Goal: Task Accomplishment & Management: Complete application form

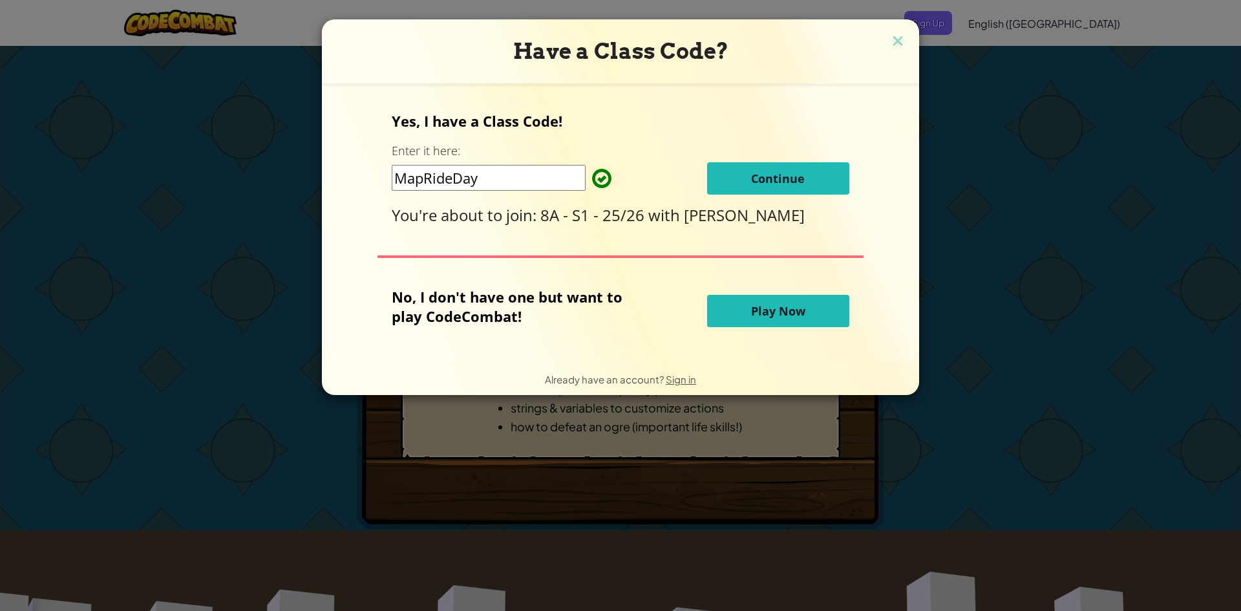
click at [752, 185] on span "Continue" at bounding box center [778, 179] width 54 height 16
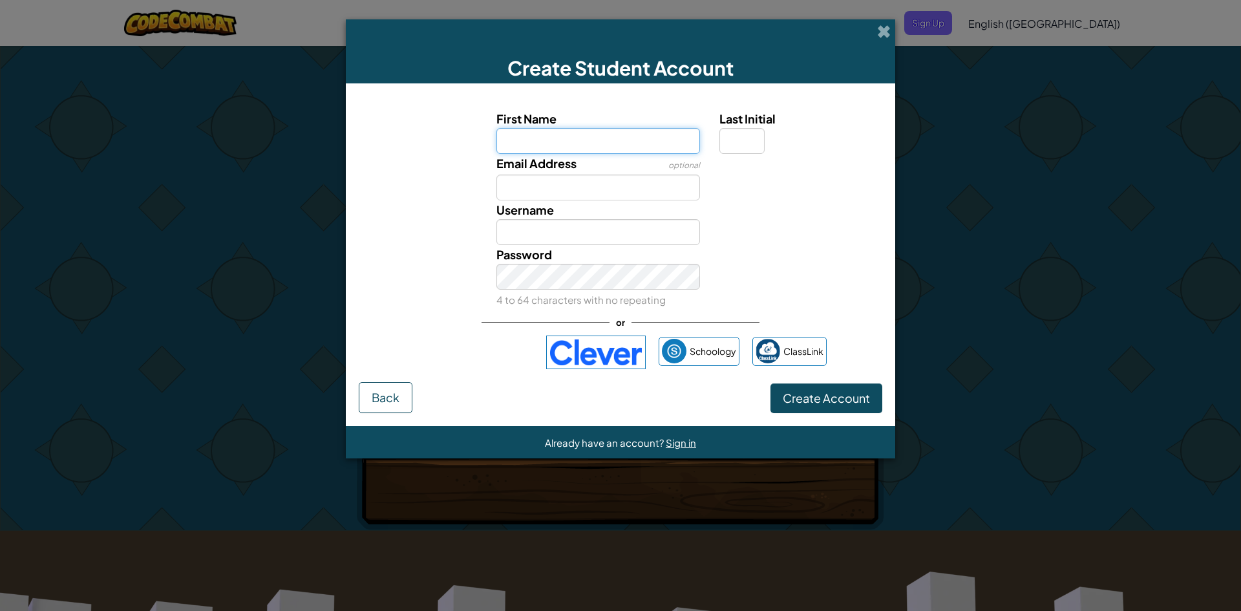
click at [622, 139] on input "First Name" at bounding box center [598, 141] width 204 height 26
type input "Xander"
click at [587, 239] on input "Xander" at bounding box center [598, 232] width 204 height 26
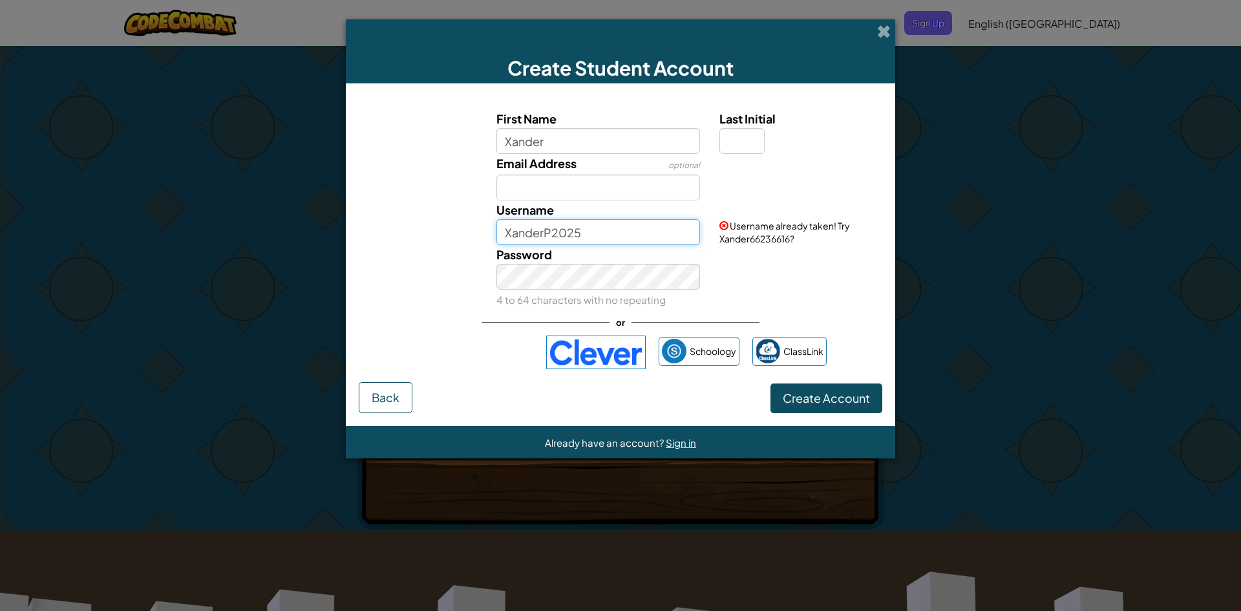
type input "XanderP2025"
click at [625, 221] on input "XanderP2025" at bounding box center [598, 232] width 204 height 26
click at [603, 196] on input "Email Address" at bounding box center [598, 188] width 204 height 26
click at [744, 136] on input "Last Initial" at bounding box center [741, 141] width 45 height 26
type input "P"
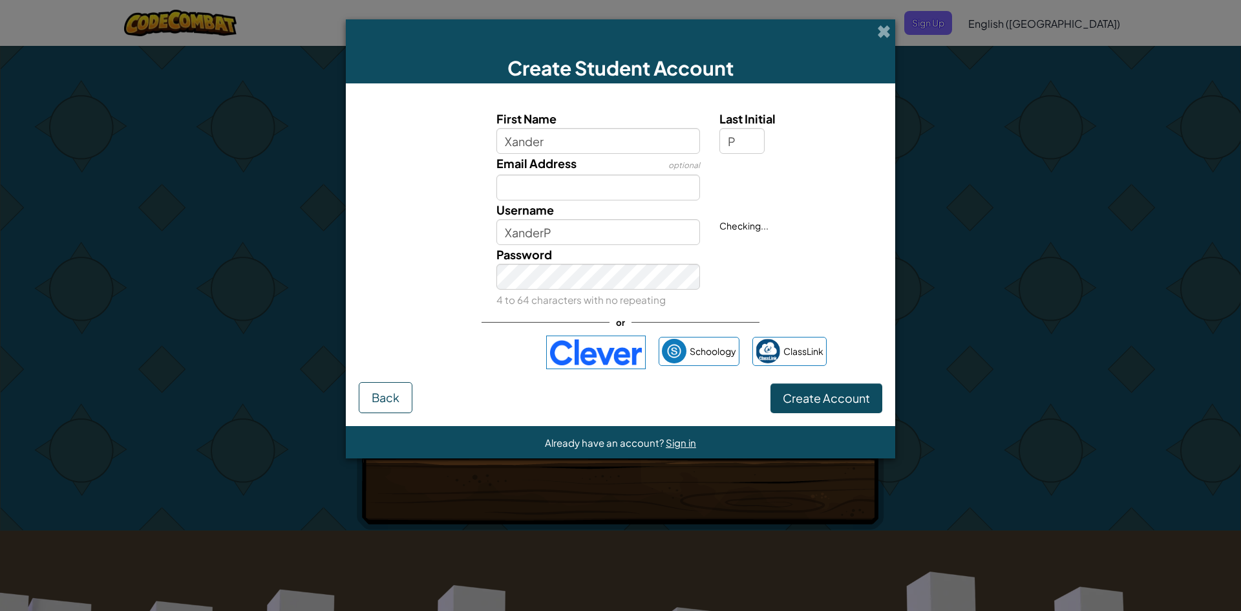
drag, startPoint x: 626, startPoint y: 176, endPoint x: 822, endPoint y: 173, distance: 195.9
click at [822, 173] on div at bounding box center [799, 163] width 179 height 19
click at [625, 236] on input "XanderP" at bounding box center [598, 232] width 204 height 26
type input "XanderP2025s1"
click at [770, 383] on button "Create Account" at bounding box center [826, 398] width 112 height 30
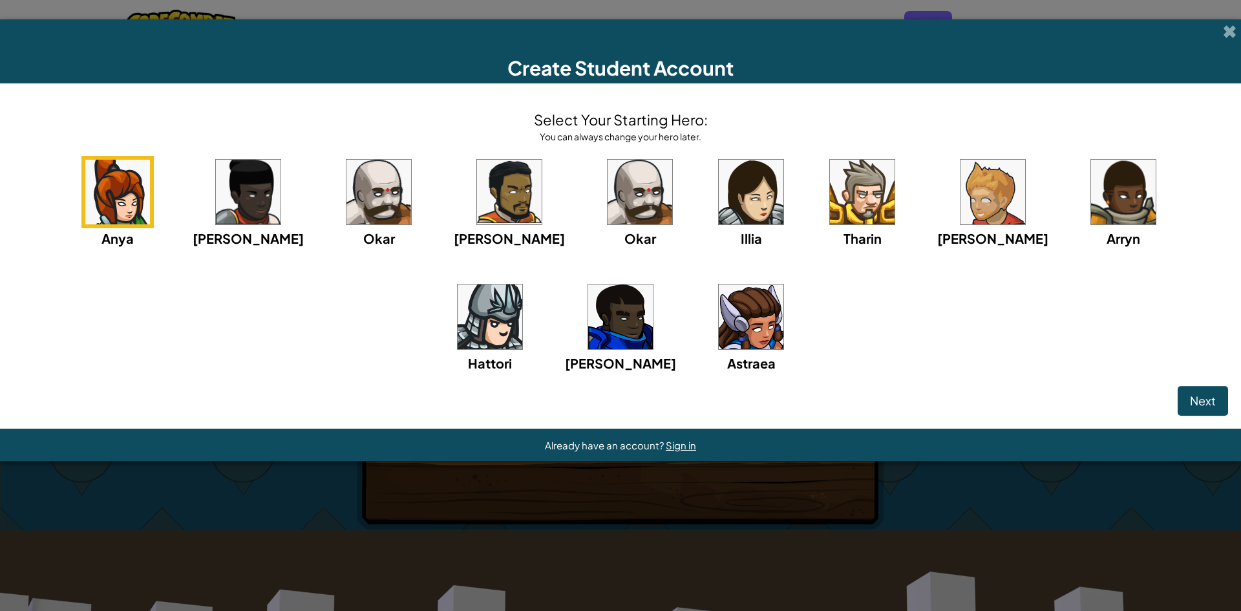
click at [245, 196] on img at bounding box center [248, 192] width 65 height 65
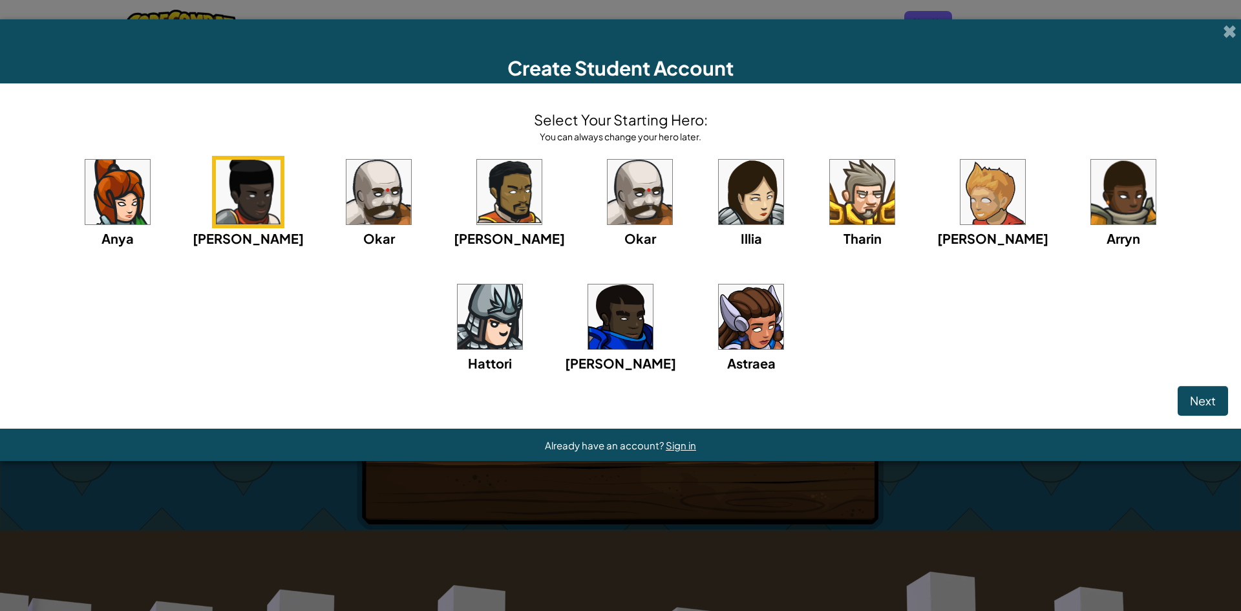
click at [477, 197] on img at bounding box center [509, 192] width 65 height 65
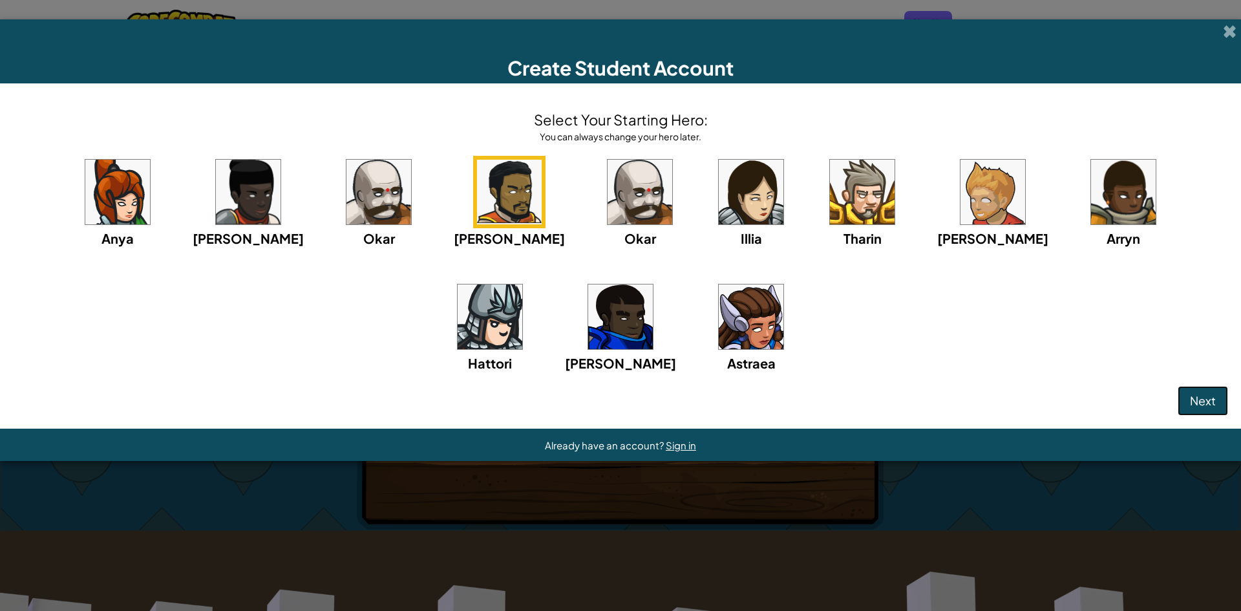
click at [1205, 411] on button "Next" at bounding box center [1203, 401] width 50 height 30
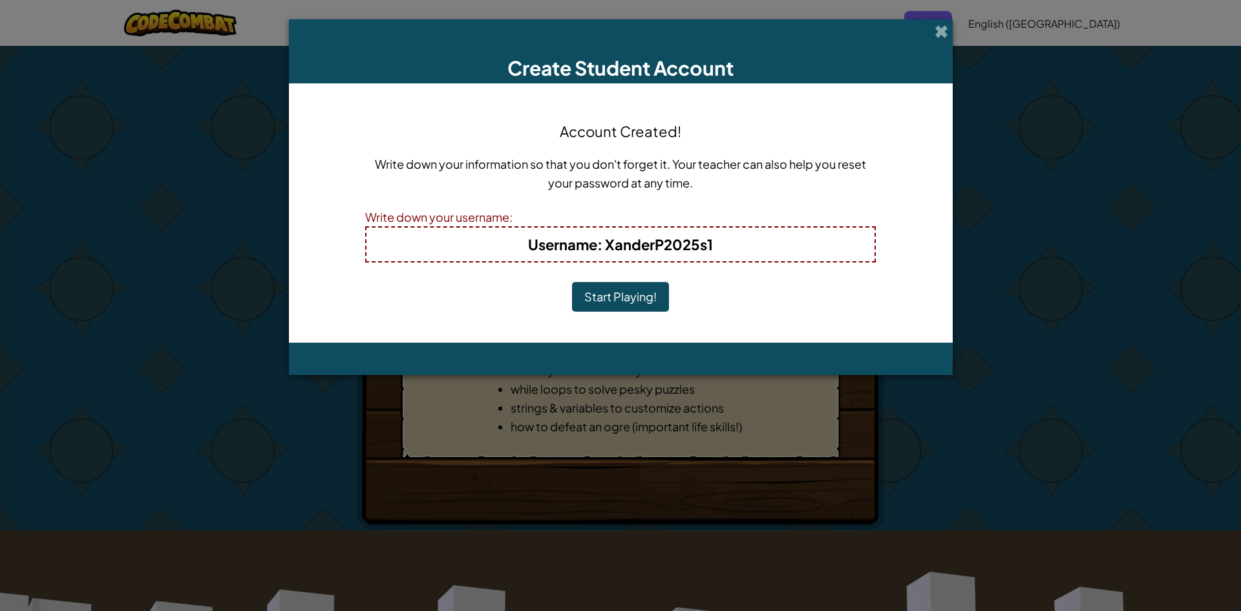
click at [616, 306] on button "Start Playing!" at bounding box center [620, 297] width 97 height 30
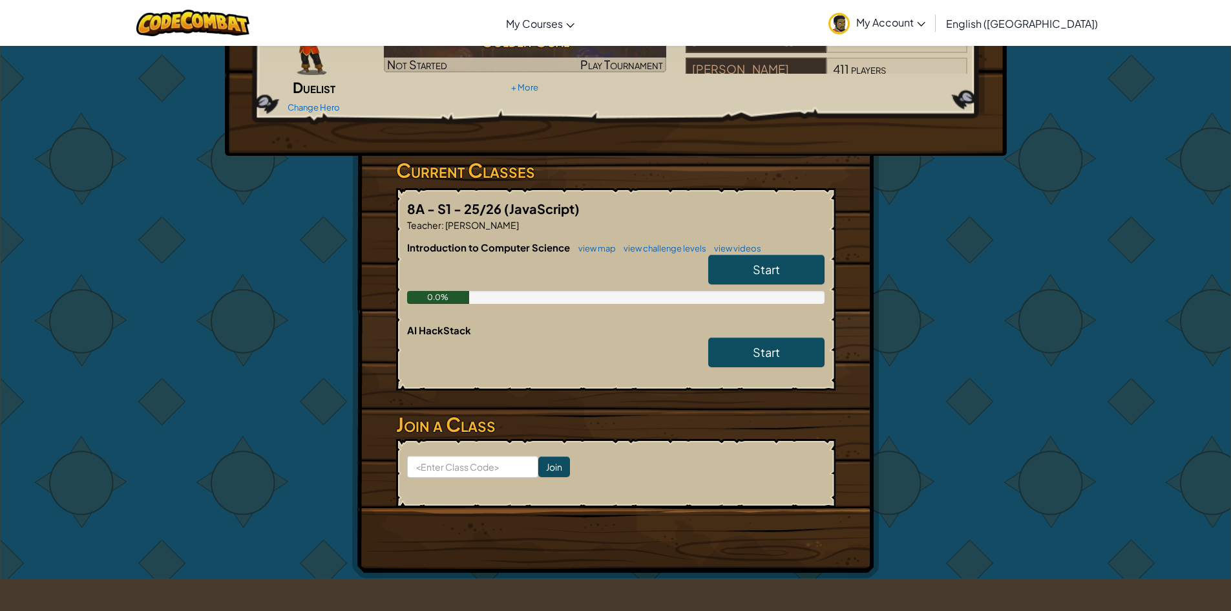
scroll to position [194, 0]
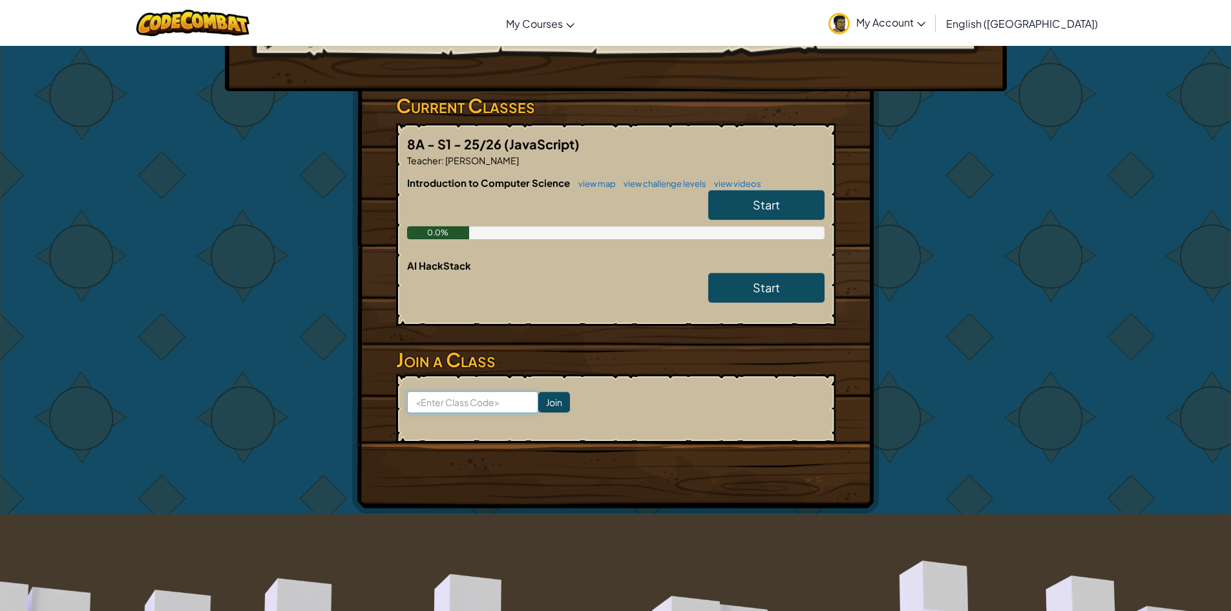
click at [496, 391] on input at bounding box center [472, 402] width 131 height 22
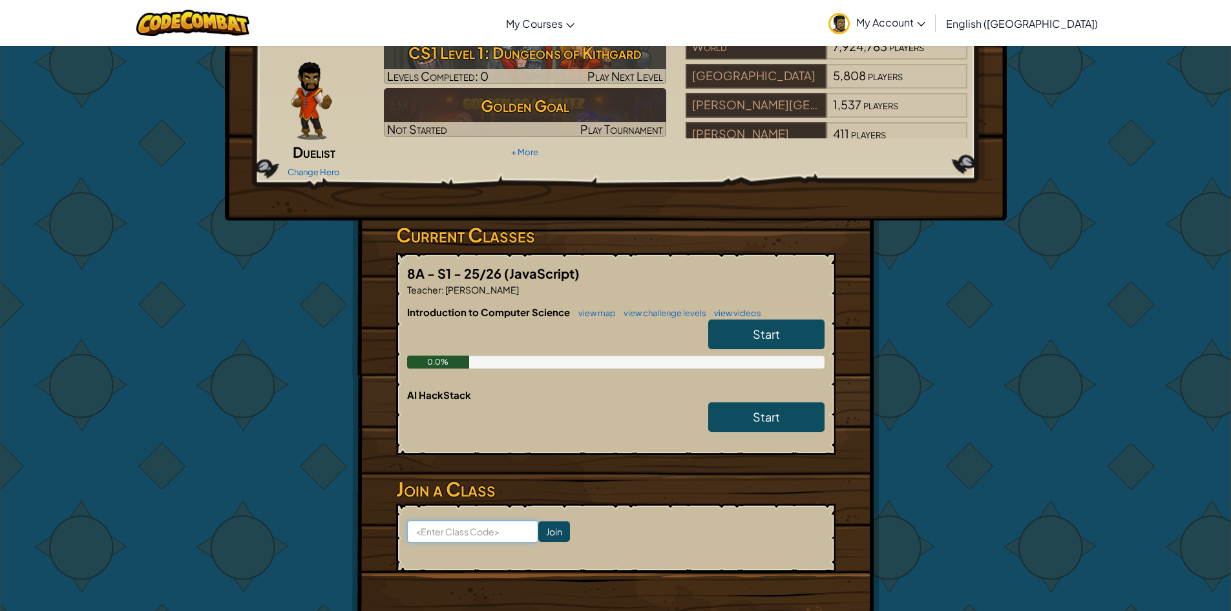
scroll to position [0, 0]
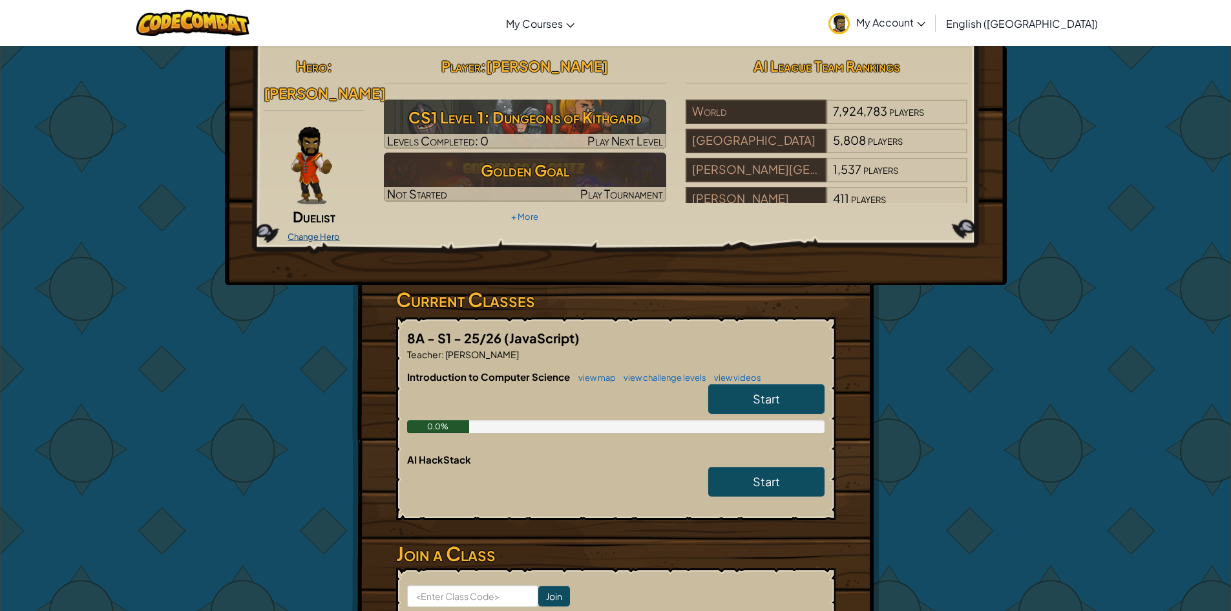
click at [332, 231] on link "Change Hero" at bounding box center [314, 236] width 52 height 10
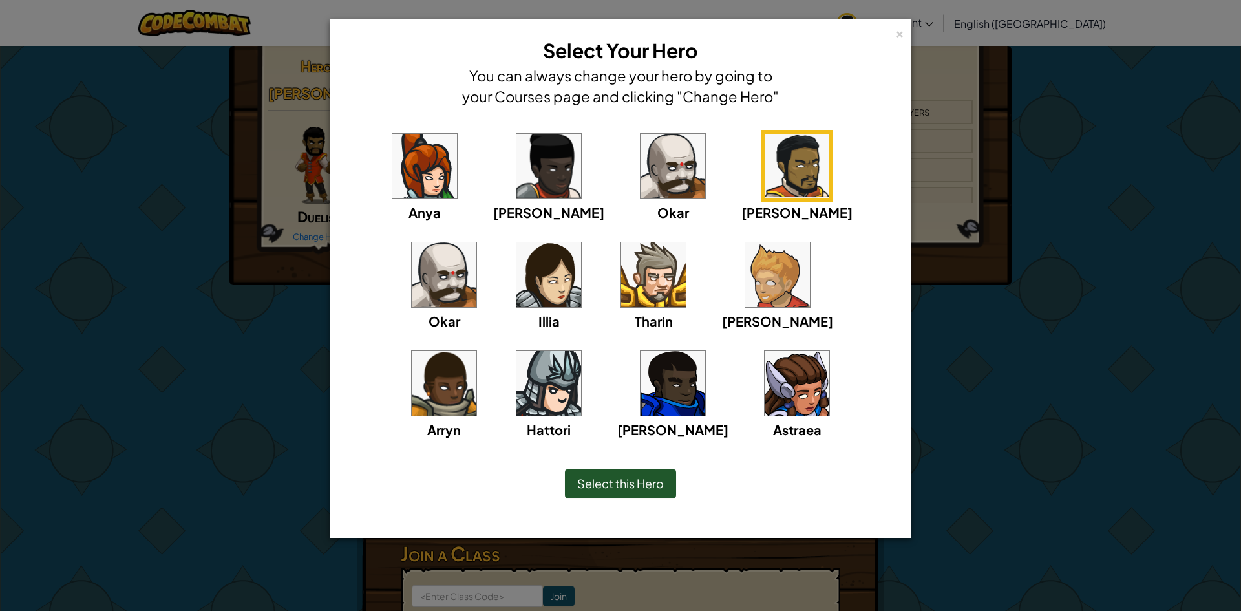
click at [765, 168] on img at bounding box center [797, 166] width 65 height 65
click at [627, 493] on div "Select this Hero" at bounding box center [620, 484] width 111 height 30
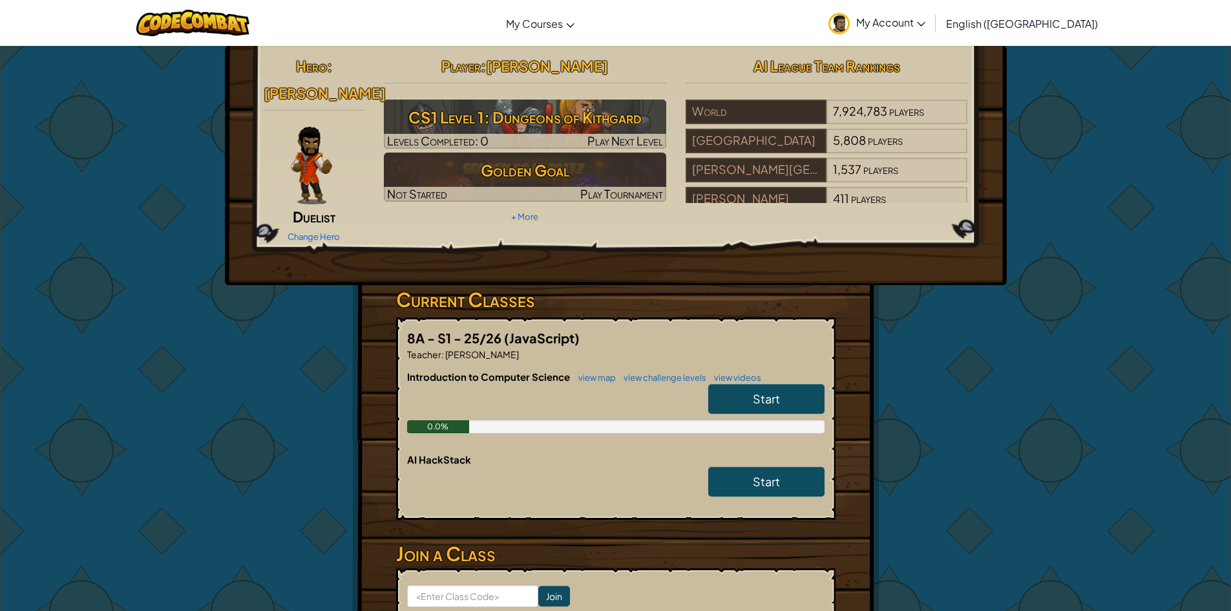
click at [309, 142] on img at bounding box center [311, 166] width 41 height 78
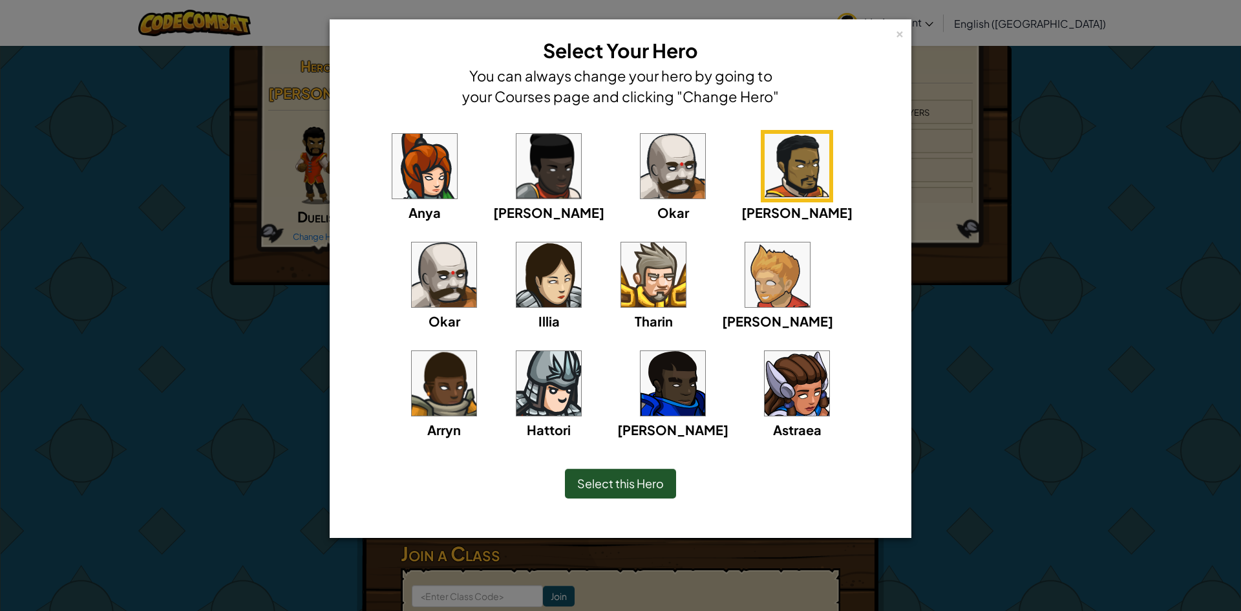
click at [640, 496] on div "Select this Hero" at bounding box center [620, 484] width 111 height 30
